Goal: Task Accomplishment & Management: Use online tool/utility

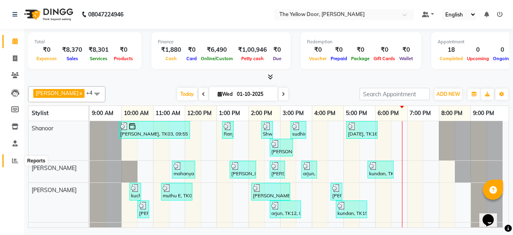
click at [12, 161] on icon at bounding box center [15, 160] width 6 height 6
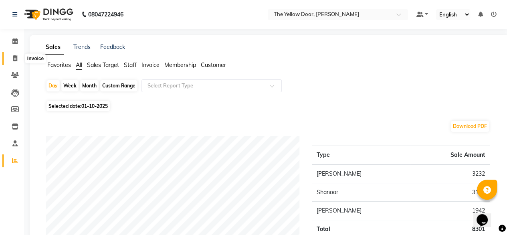
click at [14, 58] on icon at bounding box center [15, 58] width 4 height 6
select select "service"
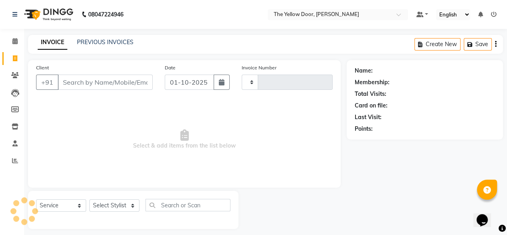
scroll to position [6, 0]
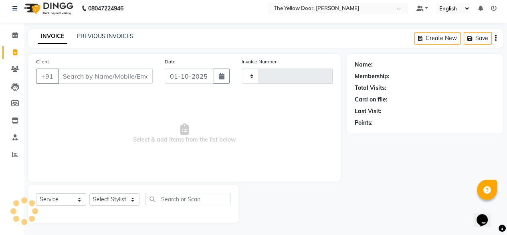
type input "03002"
select select "5650"
